Goal: Information Seeking & Learning: Learn about a topic

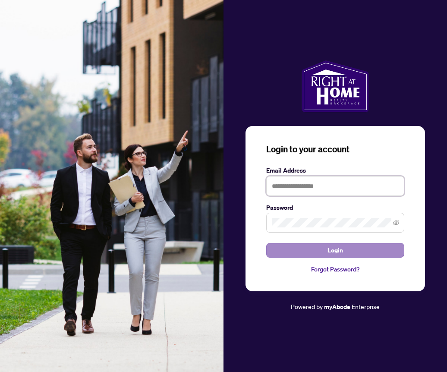
type input "**********"
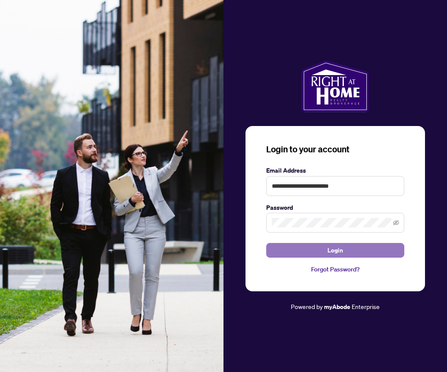
click at [353, 252] on button "Login" at bounding box center [335, 250] width 138 height 15
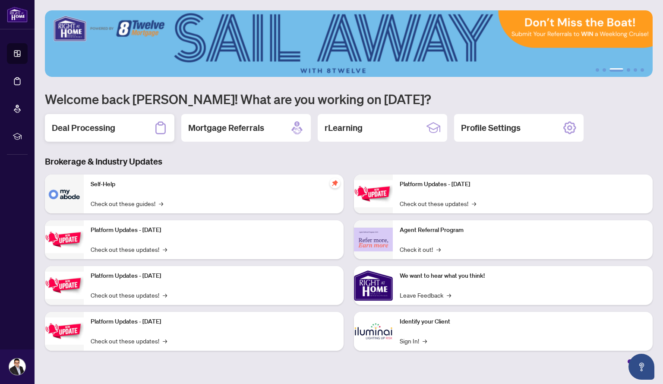
click at [123, 122] on div "Deal Processing" at bounding box center [109, 128] width 129 height 28
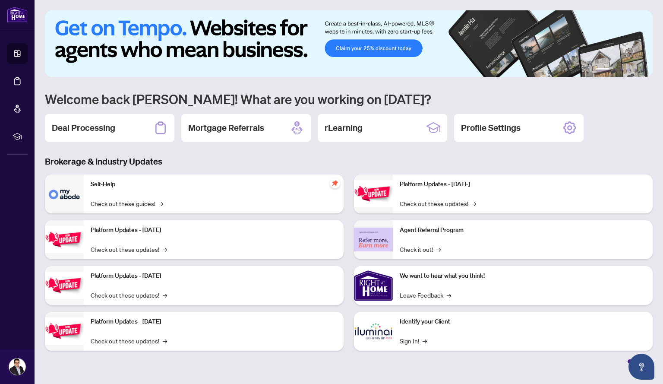
click at [149, 230] on p "Platform Updates - [DATE]" at bounding box center [214, 229] width 246 height 9
click at [116, 248] on link "Check out these updates! →" at bounding box center [129, 248] width 76 height 9
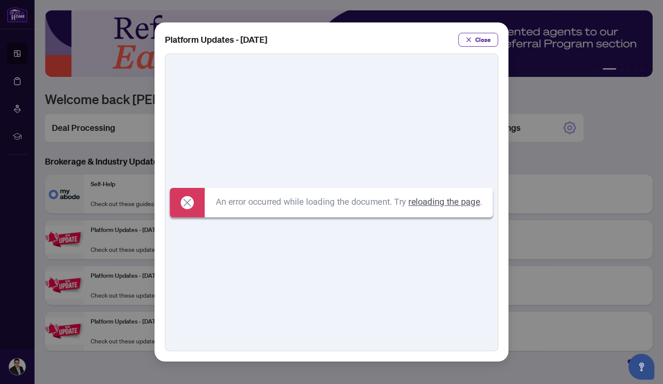
click at [427, 199] on link "reloading the page" at bounding box center [444, 201] width 72 height 10
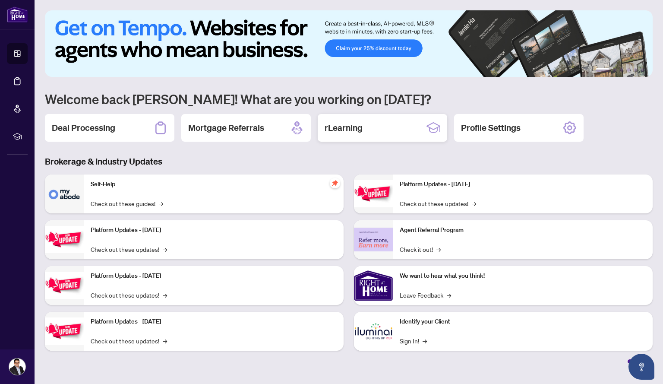
click at [369, 131] on div "rLearning" at bounding box center [382, 128] width 129 height 28
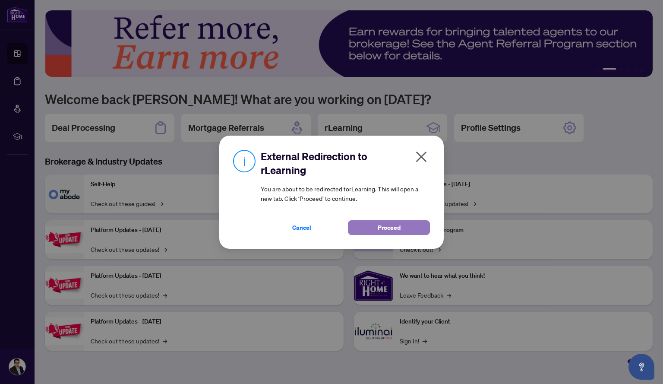
click at [388, 227] on span "Proceed" at bounding box center [389, 228] width 23 height 14
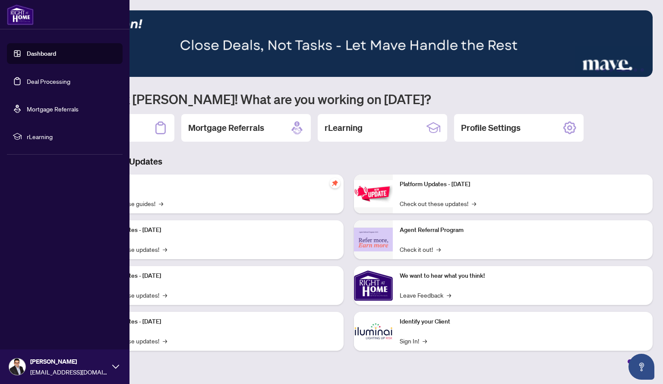
click at [44, 57] on link "Dashboard" at bounding box center [41, 54] width 29 height 8
click at [46, 57] on link "Dashboard" at bounding box center [41, 54] width 29 height 8
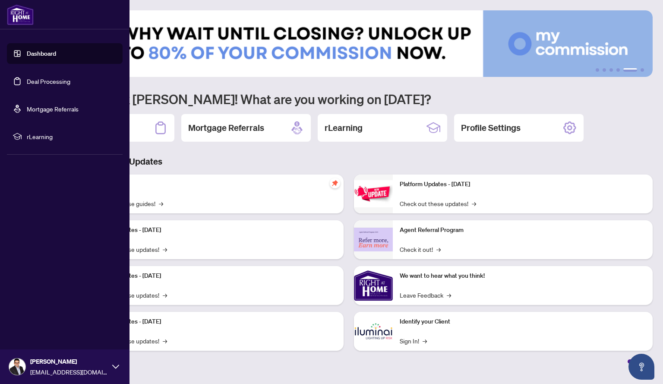
click at [47, 83] on link "Deal Processing" at bounding box center [49, 81] width 44 height 8
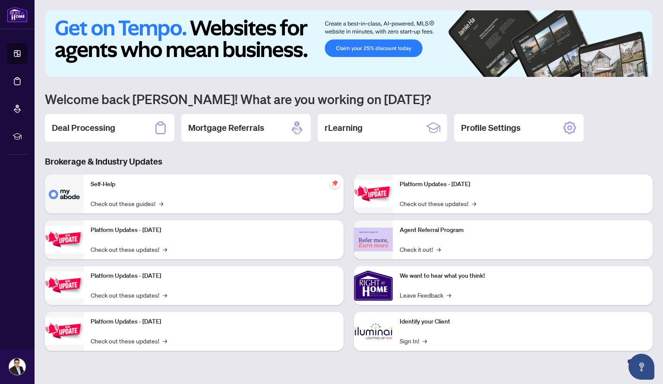
click at [100, 189] on div "Self-Help Check out these guides! →" at bounding box center [214, 193] width 260 height 39
click at [105, 206] on link "Check out these guides! →" at bounding box center [127, 203] width 73 height 9
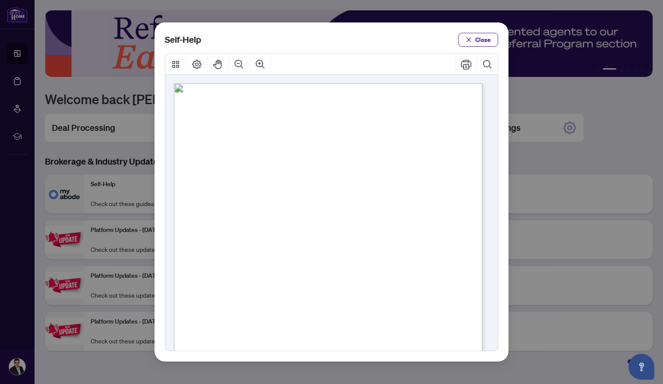
click at [329, 190] on span "PDF" at bounding box center [329, 190] width 12 height 9
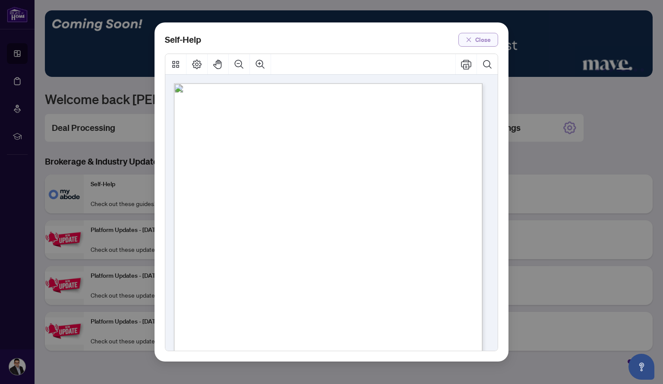
click at [467, 37] on icon "close" at bounding box center [469, 40] width 6 height 6
